Goal: Task Accomplishment & Management: Manage account settings

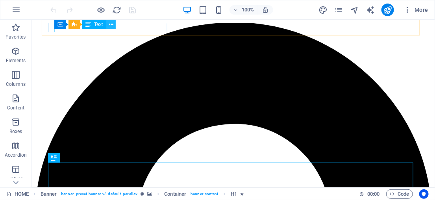
click at [109, 24] on icon at bounding box center [111, 24] width 4 height 8
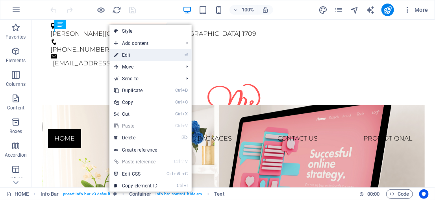
click at [136, 54] on link "⏎ Edit" at bounding box center [136, 55] width 53 height 12
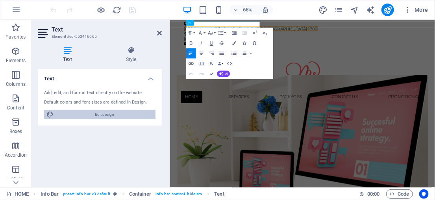
drag, startPoint x: 113, startPoint y: 116, endPoint x: 245, endPoint y: 309, distance: 233.5
click at [113, 116] on span "Edit design" at bounding box center [104, 114] width 97 height 9
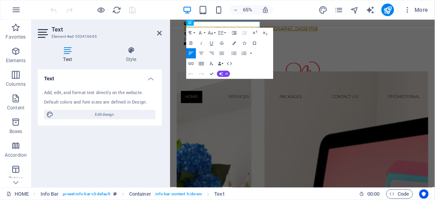
select select "ease-in-out"
select select "rem"
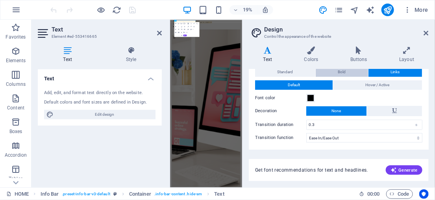
scroll to position [44, 0]
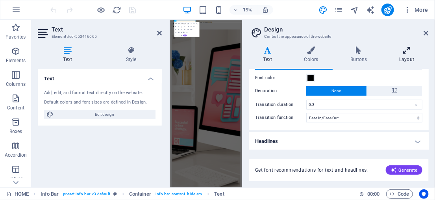
click at [406, 53] on icon at bounding box center [407, 50] width 44 height 8
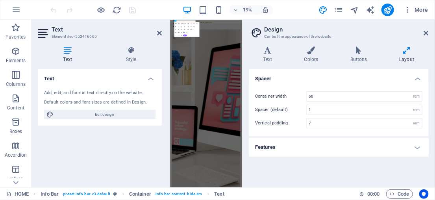
click at [157, 34] on header "Text Element #ed-553416665" at bounding box center [100, 30] width 124 height 20
click at [159, 33] on icon at bounding box center [159, 33] width 5 height 6
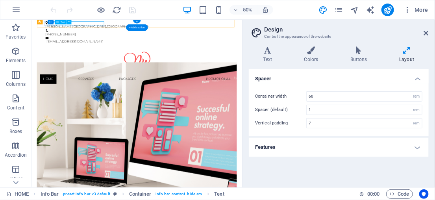
click at [162, 29] on div "[PERSON_NAME][GEOGRAPHIC_DATA]" at bounding box center [238, 33] width 359 height 9
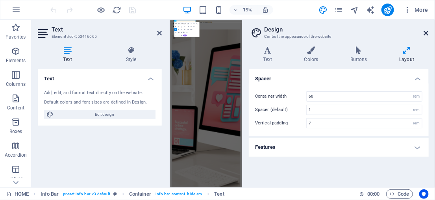
click at [426, 32] on icon at bounding box center [426, 33] width 5 height 6
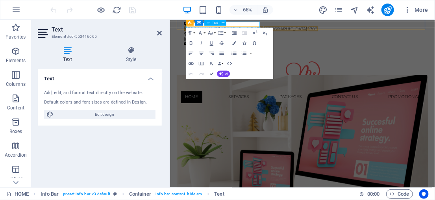
click at [314, 30] on span "[GEOGRAPHIC_DATA]" at bounding box center [347, 33] width 67 height 7
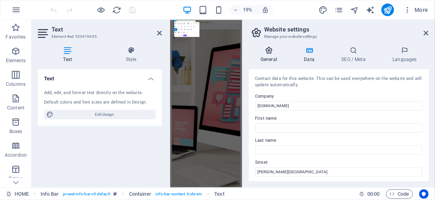
click at [271, 57] on h4 "General" at bounding box center [270, 54] width 43 height 17
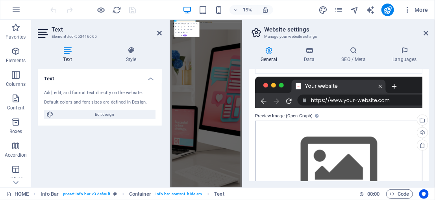
scroll to position [223, 0]
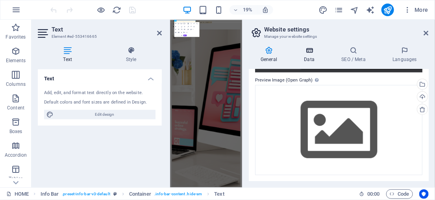
click at [306, 56] on h4 "Data" at bounding box center [310, 54] width 37 height 17
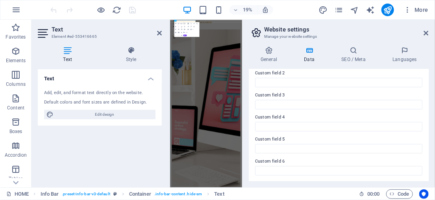
scroll to position [266, 0]
click at [361, 54] on icon at bounding box center [354, 50] width 48 height 8
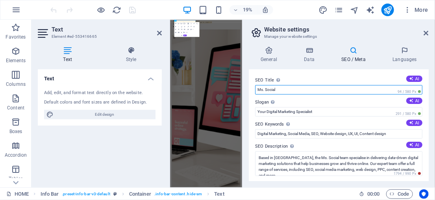
click at [305, 90] on input "Ms. Social" at bounding box center [338, 89] width 167 height 9
type input "Ms. Social Digital Consultant"
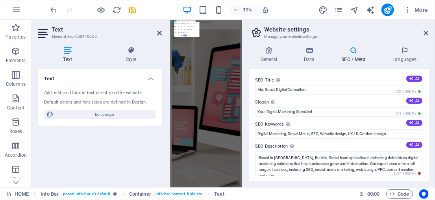
click at [328, 76] on label "SEO Title The title of your website - make it something that stands out in sear…" at bounding box center [338, 80] width 167 height 9
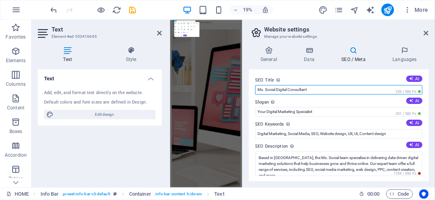
click at [328, 85] on input "Ms. Social Digital Consultant" at bounding box center [338, 89] width 167 height 9
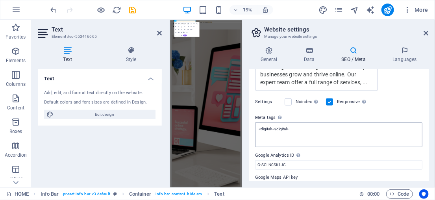
scroll to position [230, 0]
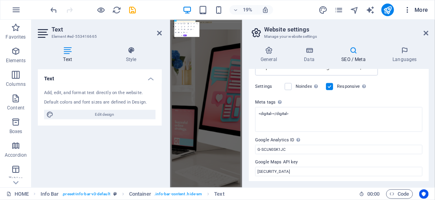
click at [420, 12] on span "More" at bounding box center [416, 10] width 25 height 8
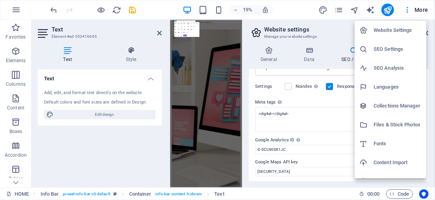
click at [396, 50] on h6 "SEO Settings" at bounding box center [398, 49] width 48 height 9
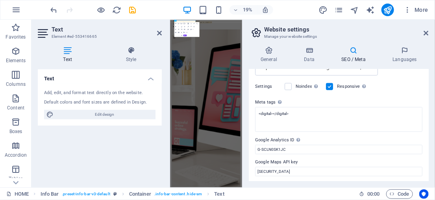
click at [432, 35] on aside "Website settings Manage your website settings General Data SEO / Meta Languages…" at bounding box center [338, 104] width 193 height 168
click at [428, 34] on icon at bounding box center [426, 33] width 5 height 6
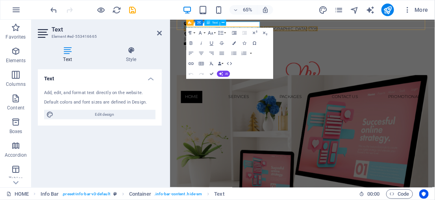
click at [314, 30] on span "[GEOGRAPHIC_DATA]" at bounding box center [347, 33] width 67 height 7
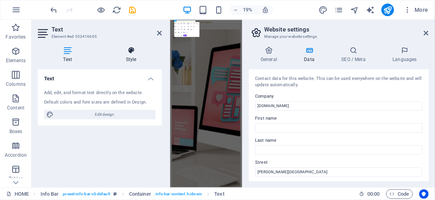
click at [132, 55] on h4 "Style" at bounding box center [130, 54] width 61 height 17
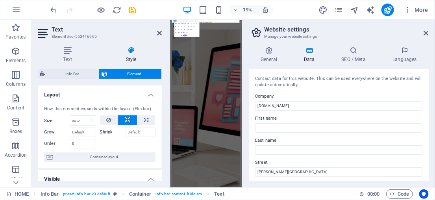
click at [68, 72] on span "Info Bar" at bounding box center [72, 73] width 49 height 9
select select "rem"
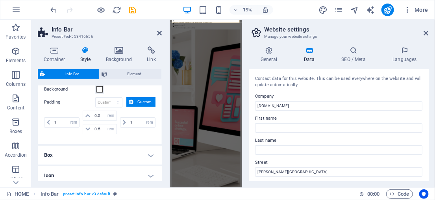
scroll to position [0, 0]
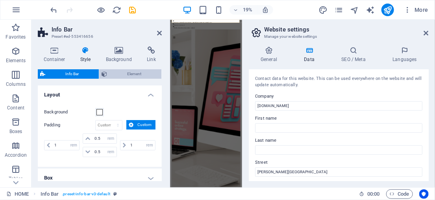
click at [134, 73] on span "Element" at bounding box center [135, 73] width 50 height 9
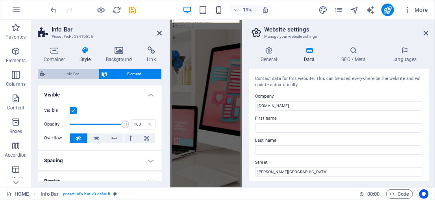
click at [80, 76] on span "Info Bar" at bounding box center [72, 73] width 49 height 9
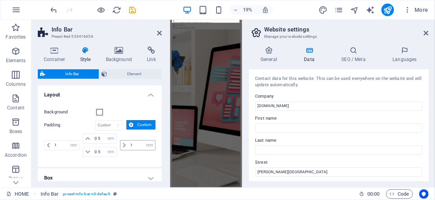
scroll to position [57, 0]
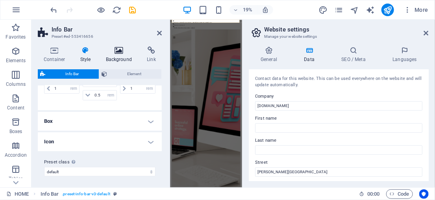
click at [125, 58] on h4 "Background" at bounding box center [120, 54] width 41 height 17
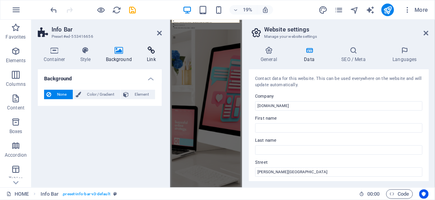
click at [152, 54] on icon at bounding box center [151, 50] width 21 height 8
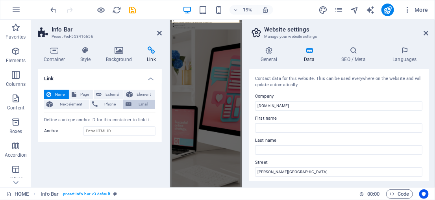
click at [141, 106] on span "Email" at bounding box center [143, 104] width 19 height 9
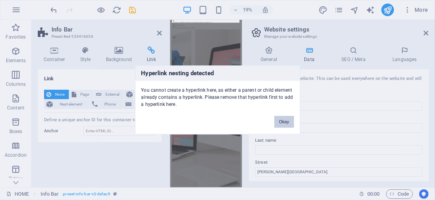
click at [286, 121] on button "Okay" at bounding box center [285, 122] width 20 height 12
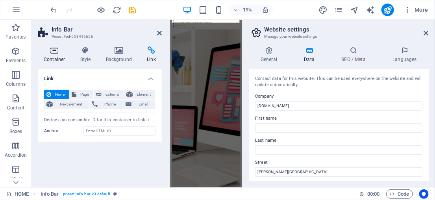
click at [51, 54] on icon at bounding box center [54, 50] width 33 height 8
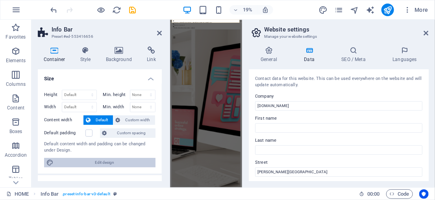
click at [100, 162] on span "Edit design" at bounding box center [104, 162] width 97 height 9
select select "rem"
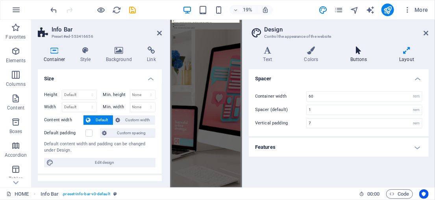
click at [366, 56] on h4 "Buttons" at bounding box center [360, 54] width 49 height 17
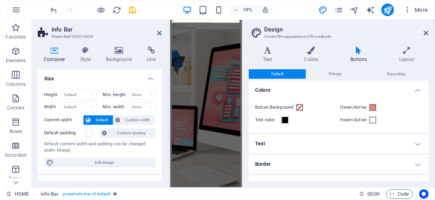
click at [362, 145] on h4 "Text" at bounding box center [339, 143] width 180 height 19
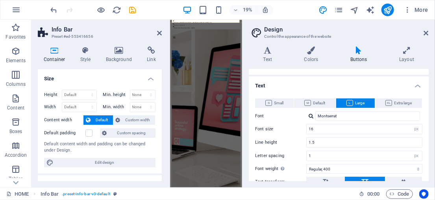
scroll to position [35, 0]
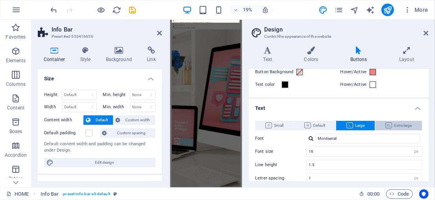
click at [395, 126] on span "Extra large" at bounding box center [399, 125] width 26 height 9
click at [389, 107] on h4 "Text" at bounding box center [339, 106] width 180 height 14
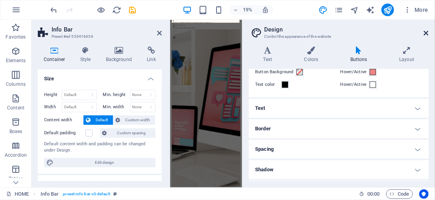
click at [426, 32] on icon at bounding box center [426, 33] width 5 height 6
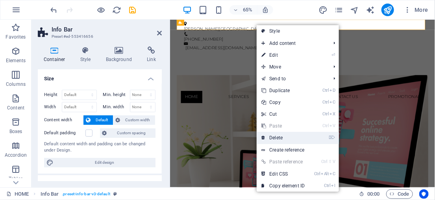
click at [276, 136] on link "⌦ Delete" at bounding box center [283, 138] width 53 height 12
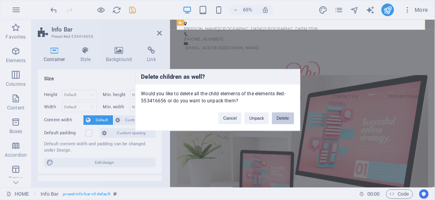
click at [288, 120] on button "Delete" at bounding box center [283, 119] width 22 height 12
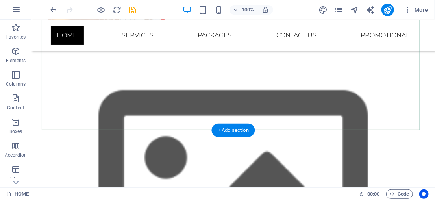
scroll to position [716, 0]
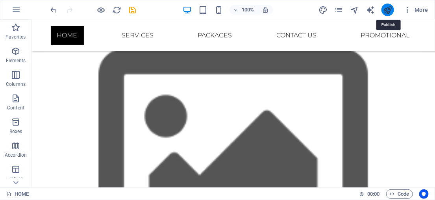
click at [390, 11] on icon "publish" at bounding box center [387, 10] width 9 height 9
